Goal: Use online tool/utility: Utilize a website feature to perform a specific function

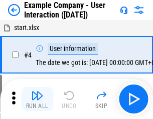
click at [37, 99] on img "button" at bounding box center [37, 96] width 12 height 12
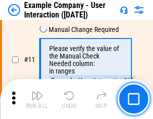
scroll to position [217, 0]
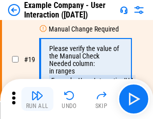
click at [37, 99] on img "button" at bounding box center [37, 96] width 12 height 12
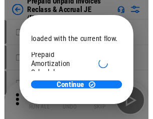
scroll to position [60, 0]
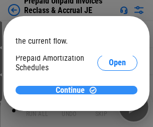
click at [73, 90] on span "Continue" at bounding box center [70, 90] width 29 height 8
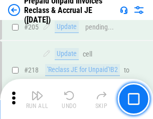
scroll to position [1297, 0]
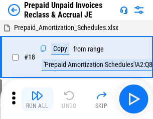
click at [37, 99] on img "button" at bounding box center [37, 96] width 12 height 12
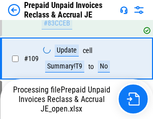
scroll to position [1297, 0]
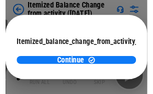
scroll to position [73, 0]
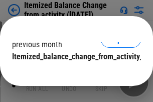
click at [73, 73] on span "Continue" at bounding box center [70, 77] width 29 height 8
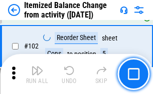
scroll to position [1674, 0]
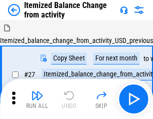
scroll to position [16, 0]
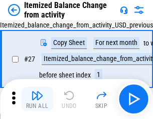
click at [37, 99] on img "button" at bounding box center [37, 96] width 12 height 12
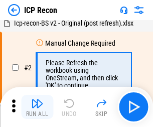
click at [37, 107] on img "button" at bounding box center [37, 103] width 12 height 12
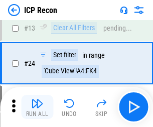
click at [37, 107] on img "button" at bounding box center [37, 103] width 12 height 12
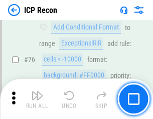
scroll to position [899, 0]
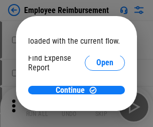
click at [96, 116] on span "Open" at bounding box center [104, 120] width 17 height 8
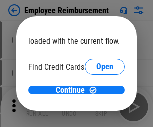
scroll to position [59, 0]
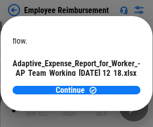
click at [112, 84] on span "Open" at bounding box center [120, 88] width 17 height 8
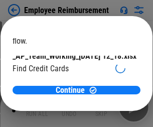
scroll to position [104, 0]
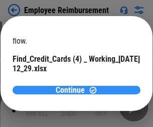
click at [73, 90] on span "Continue" at bounding box center [70, 90] width 29 height 8
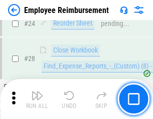
scroll to position [468, 0]
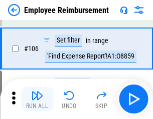
click at [37, 99] on img "button" at bounding box center [37, 96] width 12 height 12
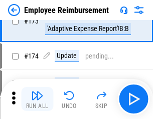
click at [37, 99] on img "button" at bounding box center [37, 96] width 12 height 12
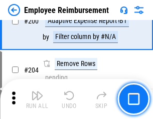
scroll to position [2532, 0]
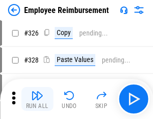
click at [37, 99] on img "button" at bounding box center [37, 96] width 12 height 12
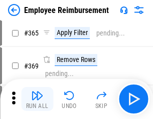
click at [37, 99] on img "button" at bounding box center [37, 96] width 12 height 12
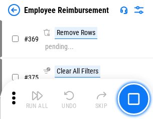
scroll to position [5158, 0]
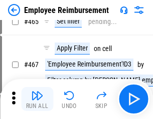
click at [37, 99] on img "button" at bounding box center [37, 96] width 12 height 12
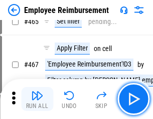
click at [37, 99] on img "button" at bounding box center [37, 96] width 12 height 12
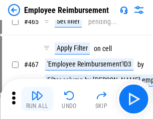
click at [37, 99] on img "button" at bounding box center [37, 96] width 12 height 12
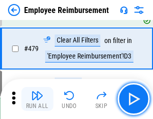
scroll to position [6179, 0]
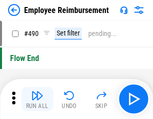
click at [37, 99] on img "button" at bounding box center [37, 96] width 12 height 12
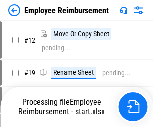
scroll to position [34, 0]
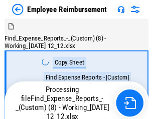
scroll to position [34, 0]
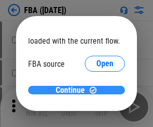
click at [73, 90] on span "Continue" at bounding box center [70, 90] width 29 height 8
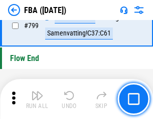
scroll to position [8957, 0]
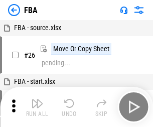
click at [37, 107] on img "button" at bounding box center [37, 103] width 12 height 12
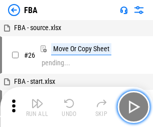
scroll to position [10, 0]
